Goal: Task Accomplishment & Management: Manage account settings

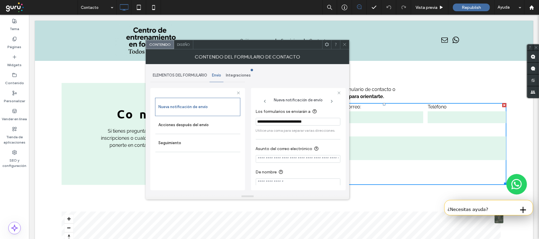
scroll to position [158, 0]
click at [325, 123] on input "**********" at bounding box center [298, 122] width 85 height 8
click at [22, 78] on label "Contenido" at bounding box center [14, 82] width 19 height 8
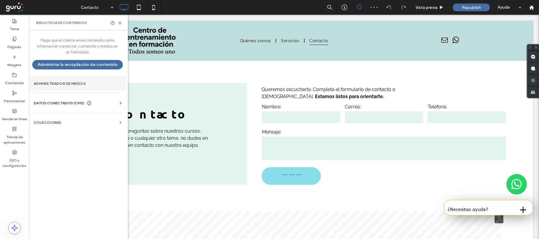
click at [65, 87] on section "Administrador de medios" at bounding box center [77, 84] width 97 height 14
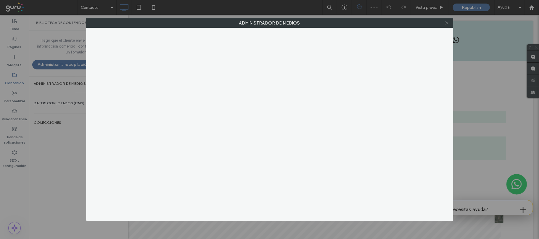
click at [445, 22] on icon at bounding box center [447, 23] width 4 height 4
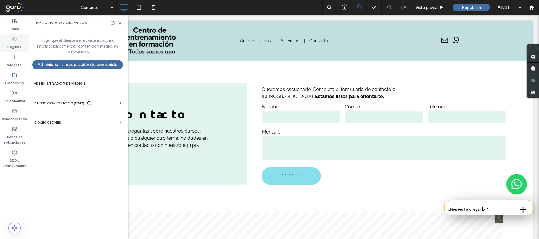
click at [18, 41] on div "Páginas" at bounding box center [14, 43] width 29 height 18
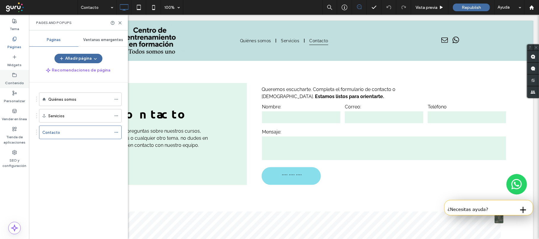
click at [18, 71] on div "Contenido" at bounding box center [14, 79] width 29 height 18
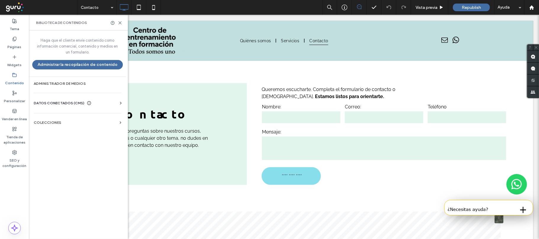
click at [71, 105] on span "DATOS CONECTADOS (CMS)" at bounding box center [59, 103] width 51 height 6
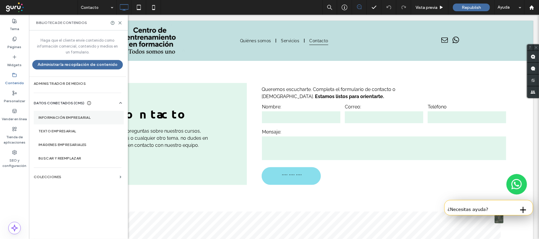
click at [71, 118] on label "Información empresarial" at bounding box center [78, 118] width 81 height 4
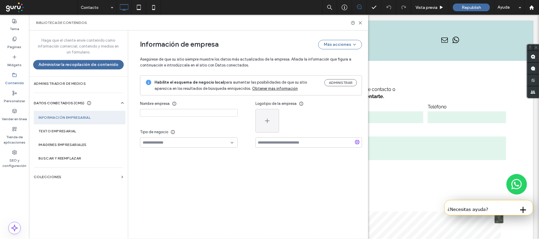
type input "**********"
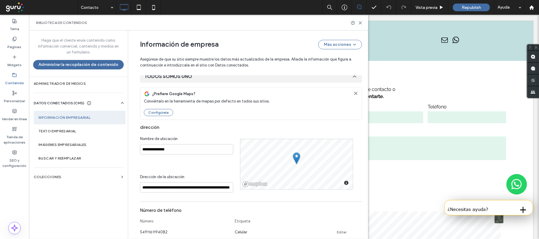
scroll to position [312, 0]
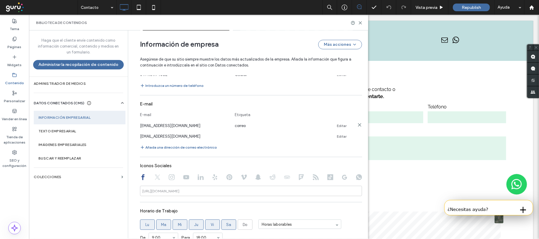
click at [359, 126] on use at bounding box center [359, 125] width 3 height 3
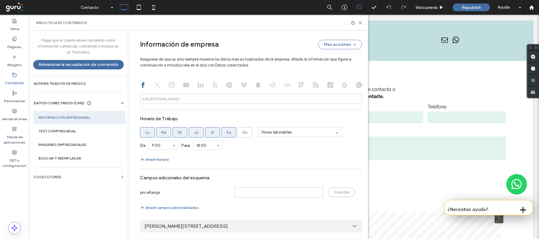
scroll to position [279, 0]
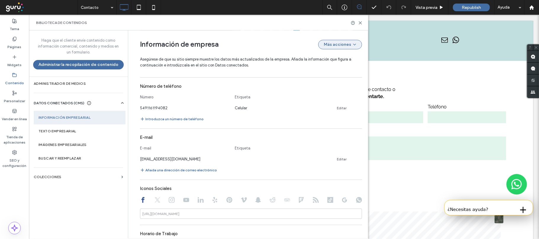
click at [337, 48] on button "Más acciones" at bounding box center [340, 44] width 44 height 9
click at [314, 69] on span "Publicar información empresarial" at bounding box center [326, 72] width 57 height 6
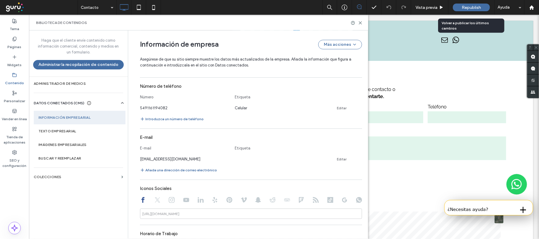
click at [465, 8] on span "Republish" at bounding box center [471, 7] width 19 height 5
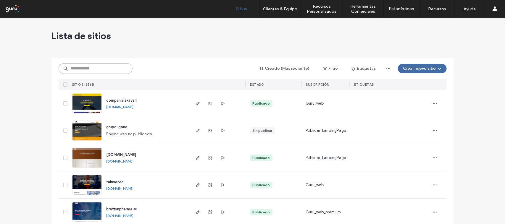
click at [107, 67] on input at bounding box center [96, 68] width 74 height 11
paste input "**********"
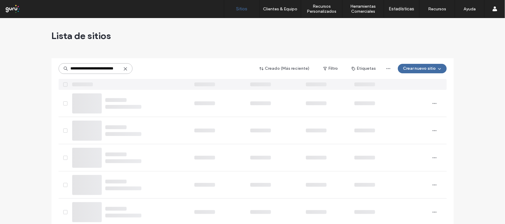
type input "**********"
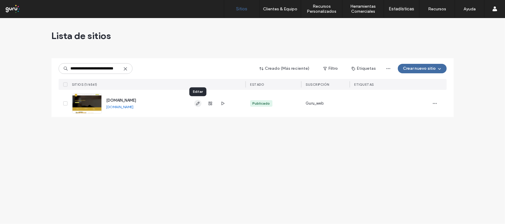
scroll to position [0, 0]
click at [200, 103] on icon "button" at bounding box center [198, 103] width 5 height 5
